Goal: Use online tool/utility: Utilize a website feature to perform a specific function

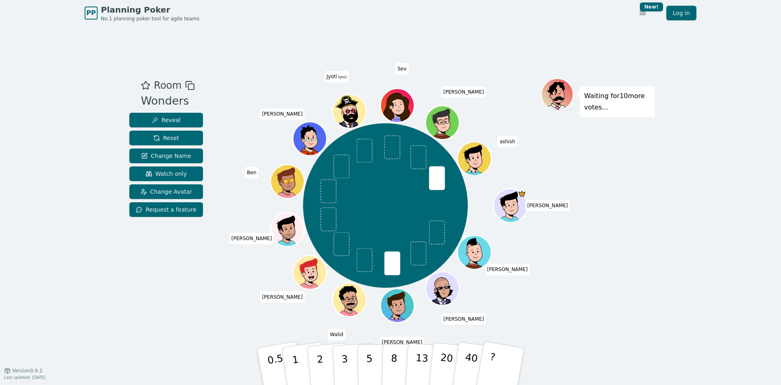
click at [350, 370] on button "3" at bounding box center [354, 374] width 44 height 63
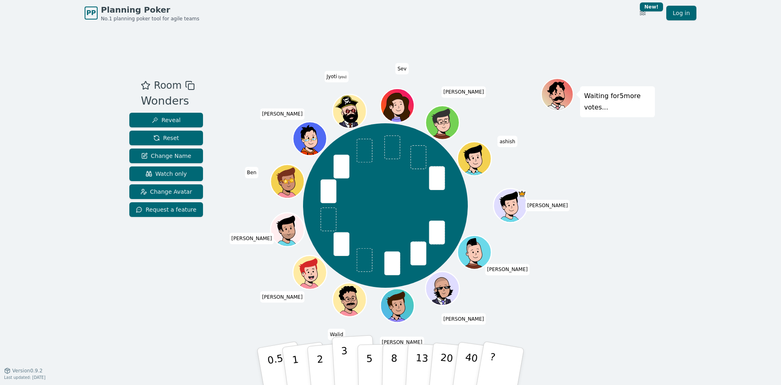
click at [348, 372] on button "3" at bounding box center [354, 366] width 44 height 63
click at [34, 92] on div "PP Planning Poker No.1 planning poker tool for agile teams Toggle theme New! Lo…" at bounding box center [390, 192] width 781 height 385
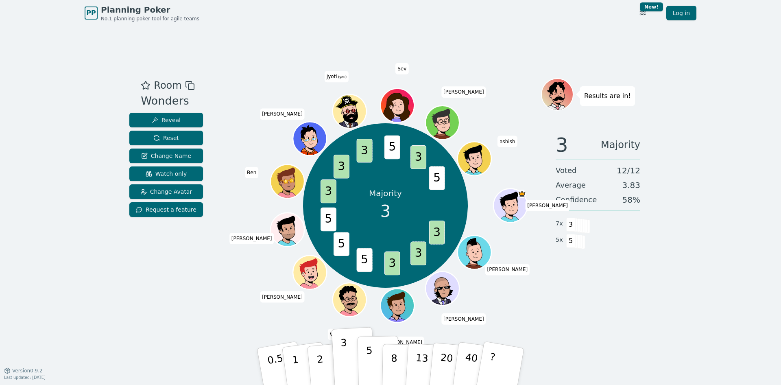
click at [371, 365] on p "5" at bounding box center [369, 367] width 7 height 44
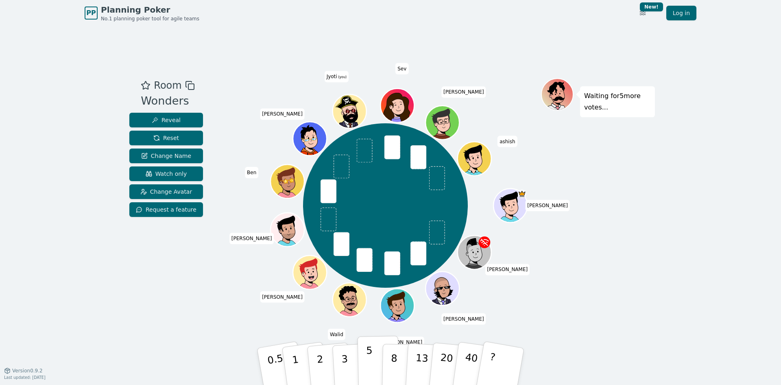
click at [369, 364] on p "5" at bounding box center [369, 367] width 7 height 44
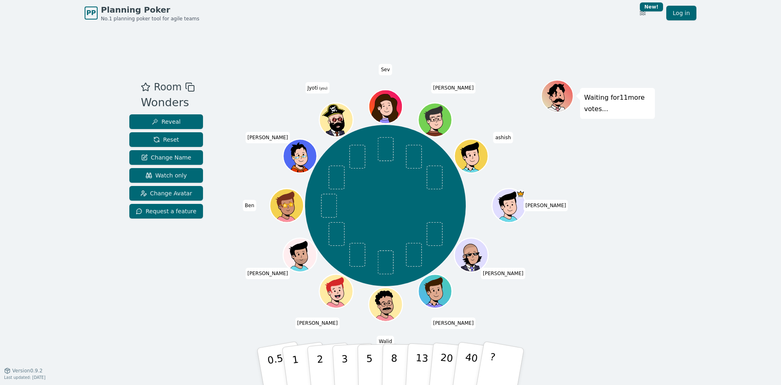
click at [51, 140] on div "PP Planning Poker No.1 planning poker tool for agile teams Toggle theme New! Lo…" at bounding box center [390, 192] width 781 height 385
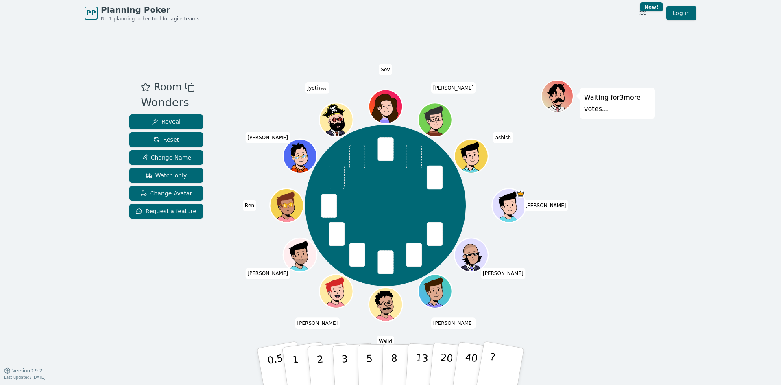
click at [30, 72] on div "PP Planning Poker No.1 planning poker tool for agile teams Toggle theme New! Lo…" at bounding box center [390, 192] width 781 height 385
click at [368, 345] on p "5" at bounding box center [369, 367] width 7 height 44
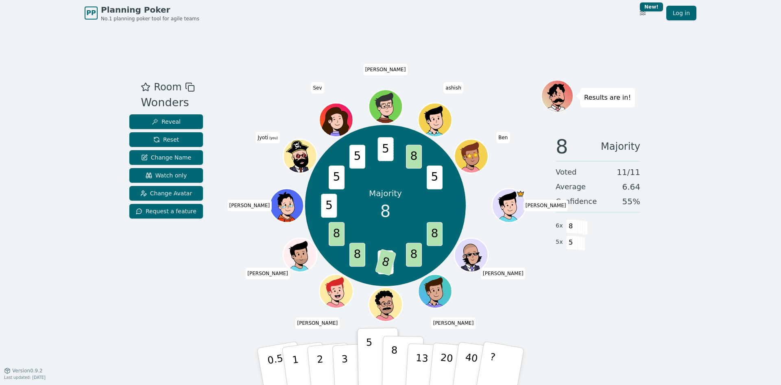
click at [388, 359] on button "8" at bounding box center [403, 367] width 42 height 62
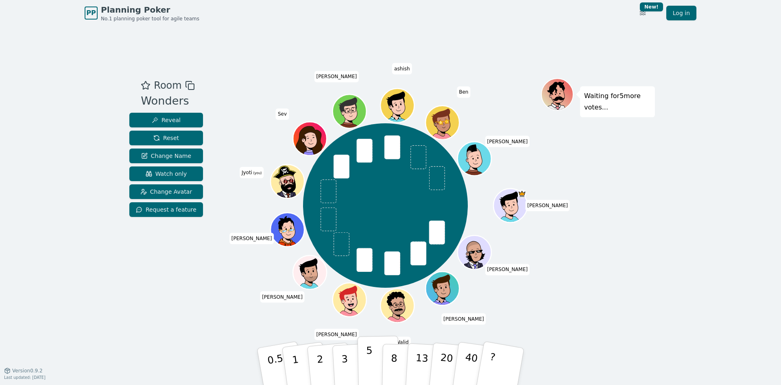
click at [374, 363] on button "5" at bounding box center [379, 367] width 42 height 62
